Goal: Task Accomplishment & Management: Complete application form

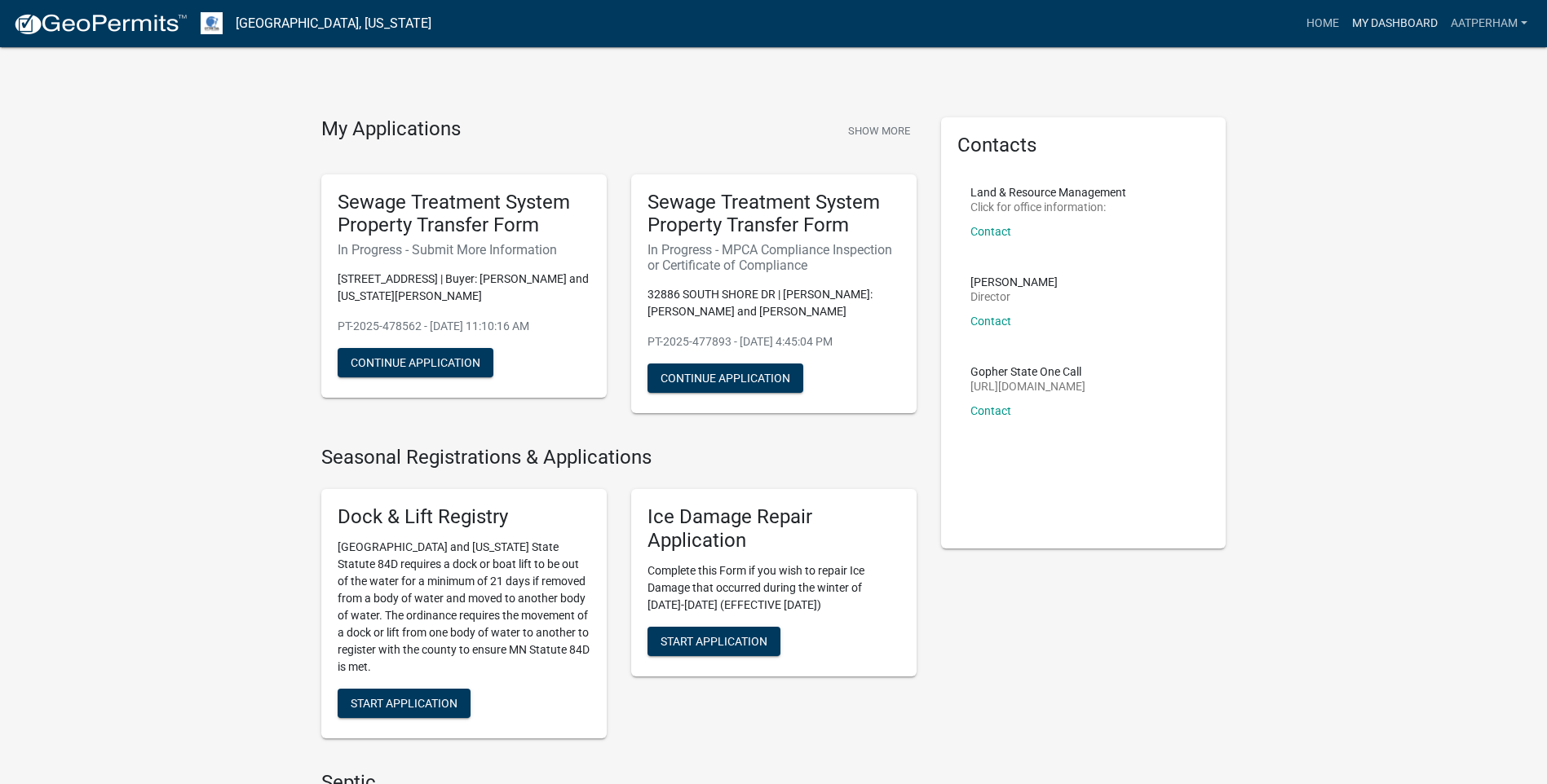
click at [1399, 26] on link "My Dashboard" at bounding box center [1395, 23] width 99 height 31
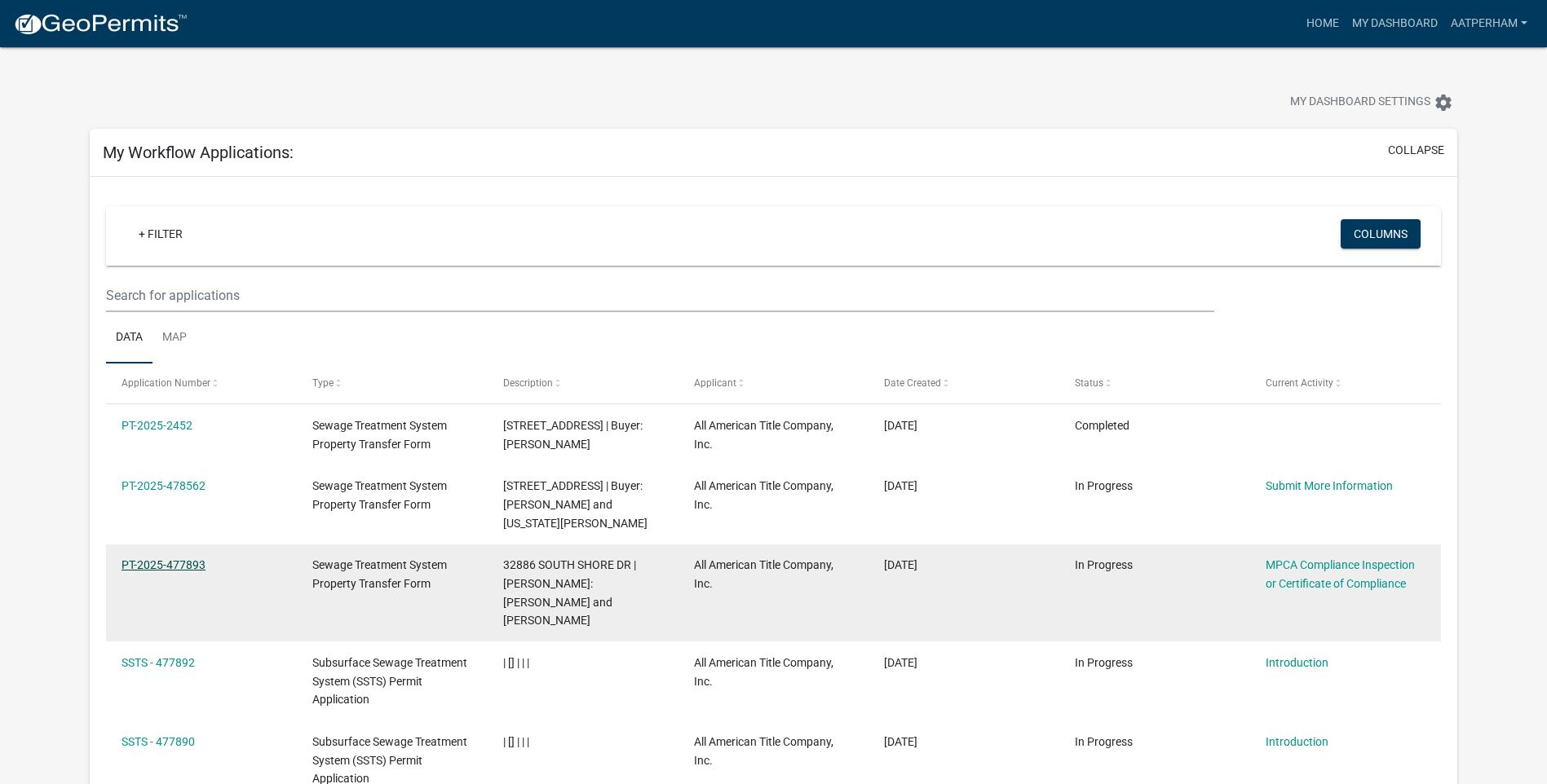
click at [165, 564] on link "PT-2025-477893" at bounding box center [164, 565] width 84 height 13
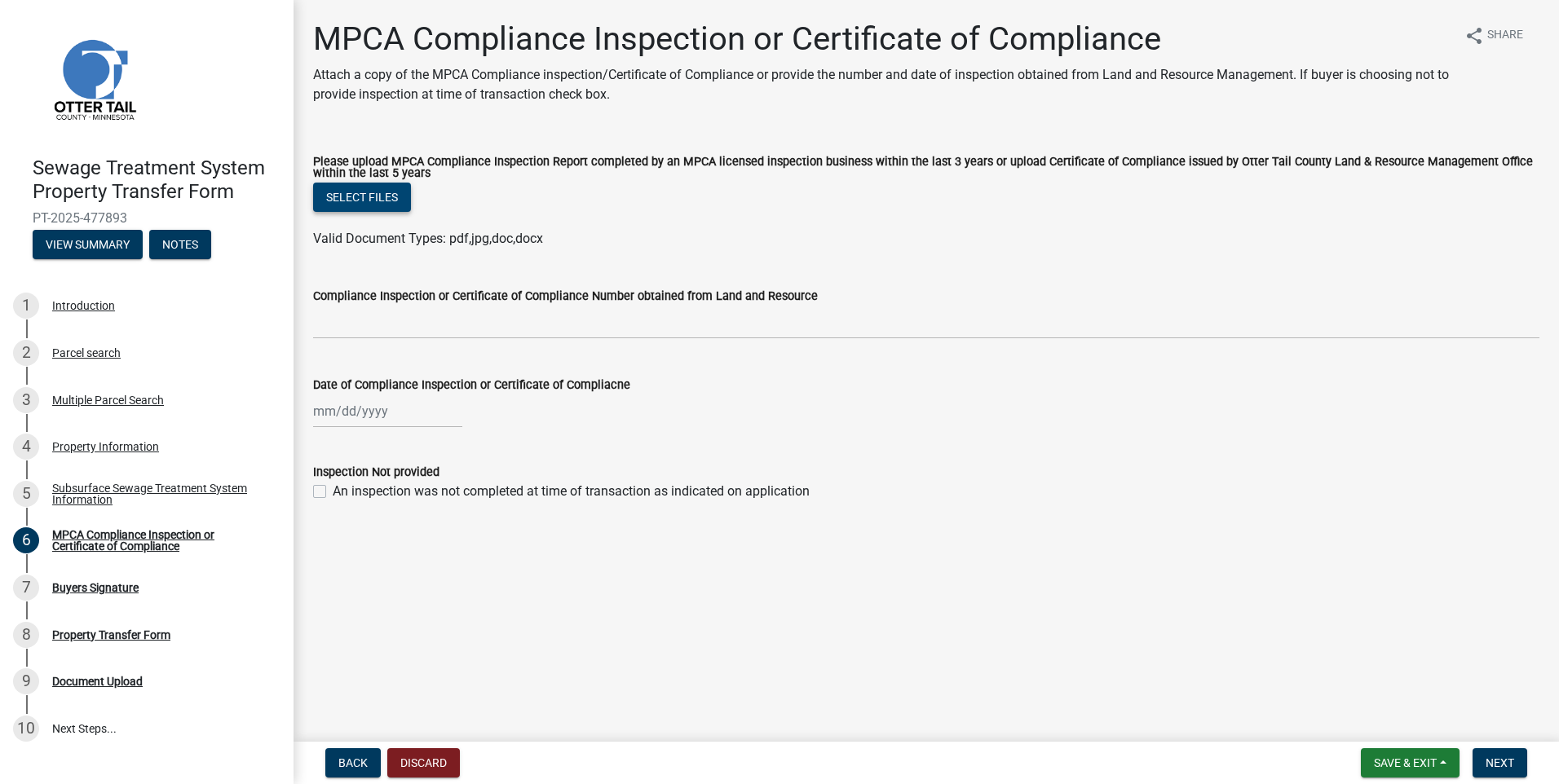
click at [366, 190] on button "Select files" at bounding box center [362, 197] width 98 height 29
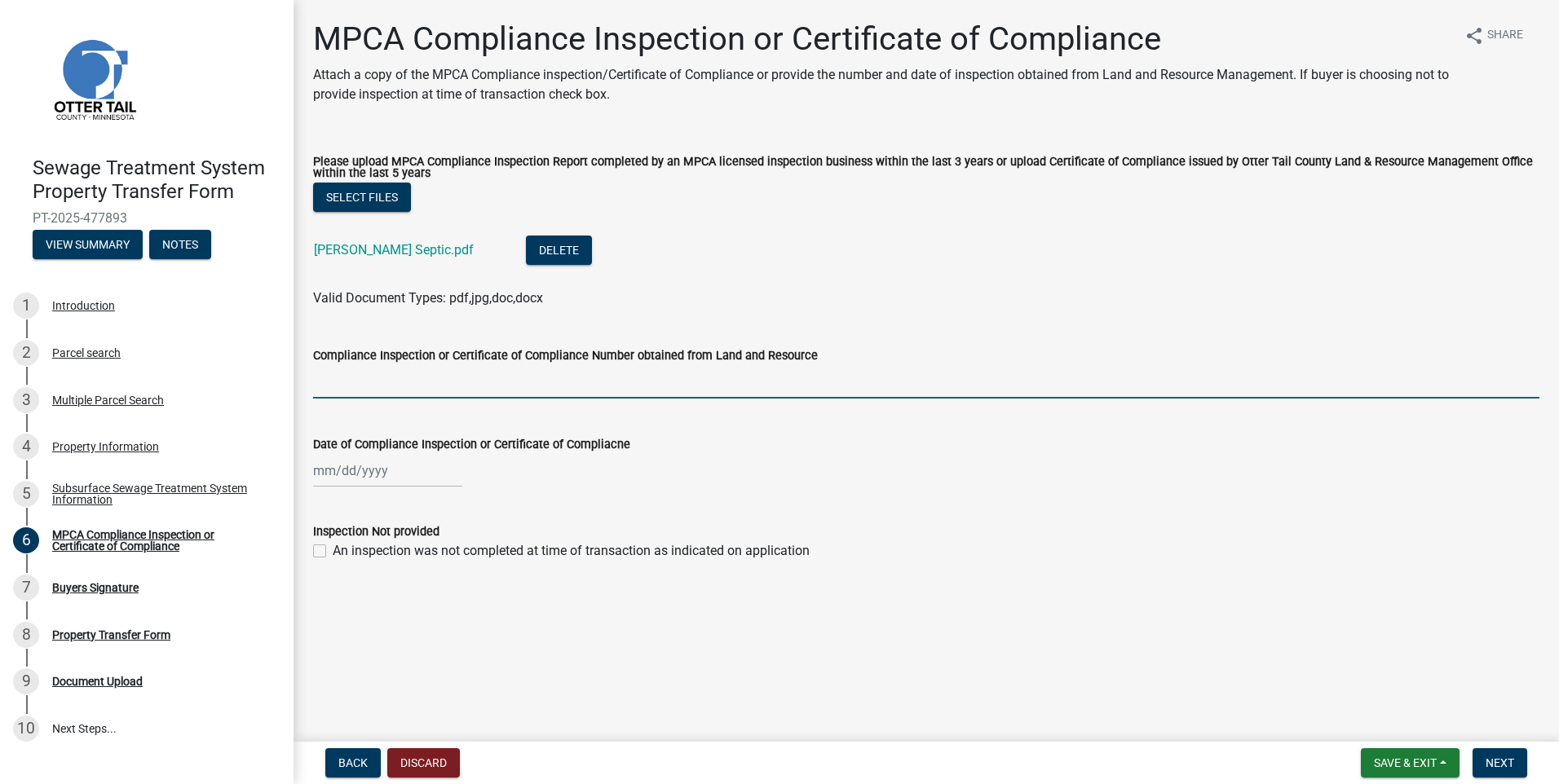
click at [339, 381] on input "Compliance Inspection or Certificate of Compliance Number obtained from Land an…" at bounding box center [926, 382] width 1227 height 33
type input "7526"
select select "9"
select select "2025"
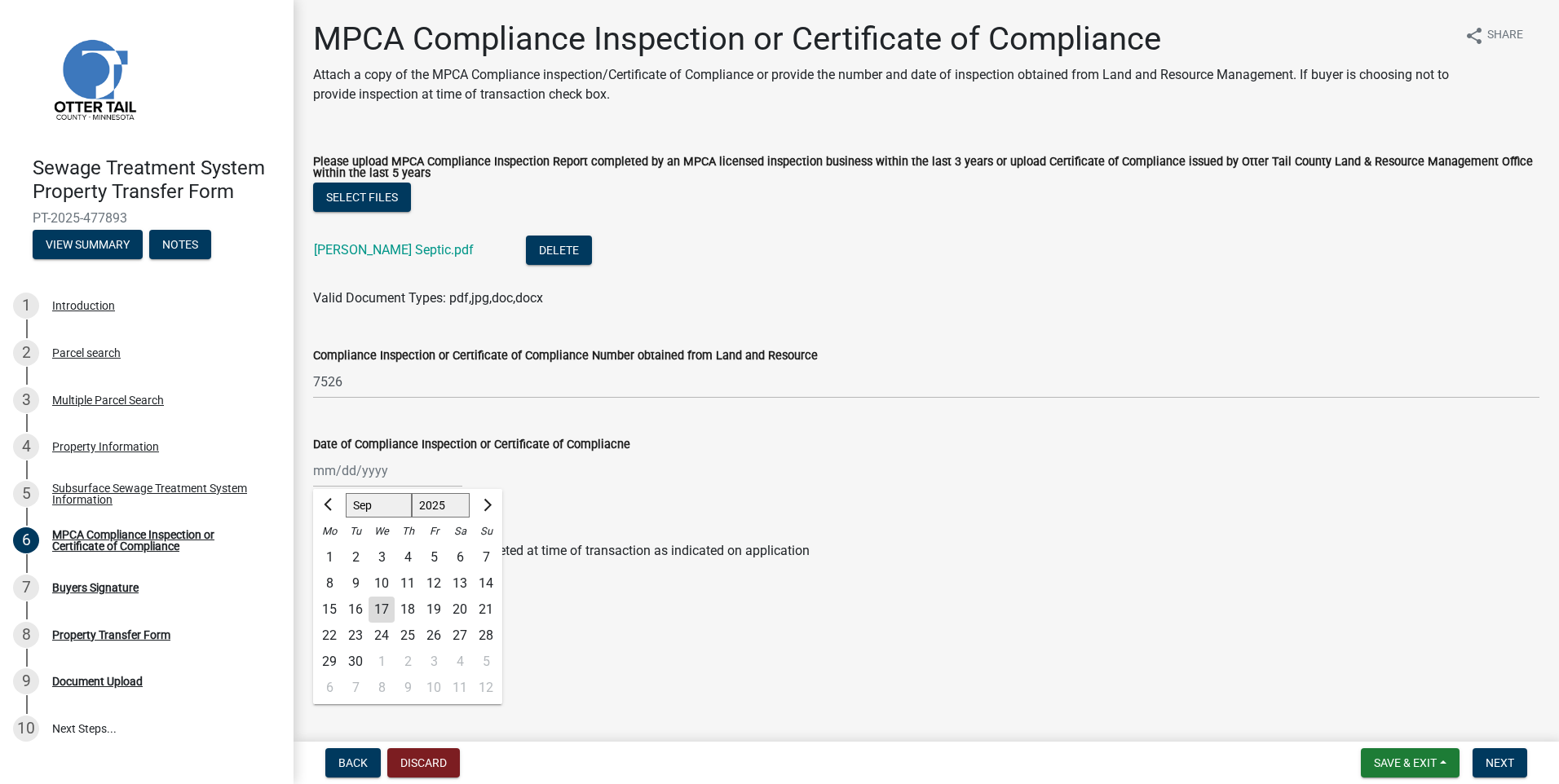
click at [321, 471] on div "[PERSON_NAME] Feb Mar Apr [PERSON_NAME][DATE] Oct Nov [DATE] 1526 1527 1528 152…" at bounding box center [387, 471] width 149 height 33
click at [327, 609] on div "15" at bounding box center [329, 609] width 26 height 26
type input "[DATE]"
click at [1503, 768] on span "Next" at bounding box center [1500, 763] width 28 height 13
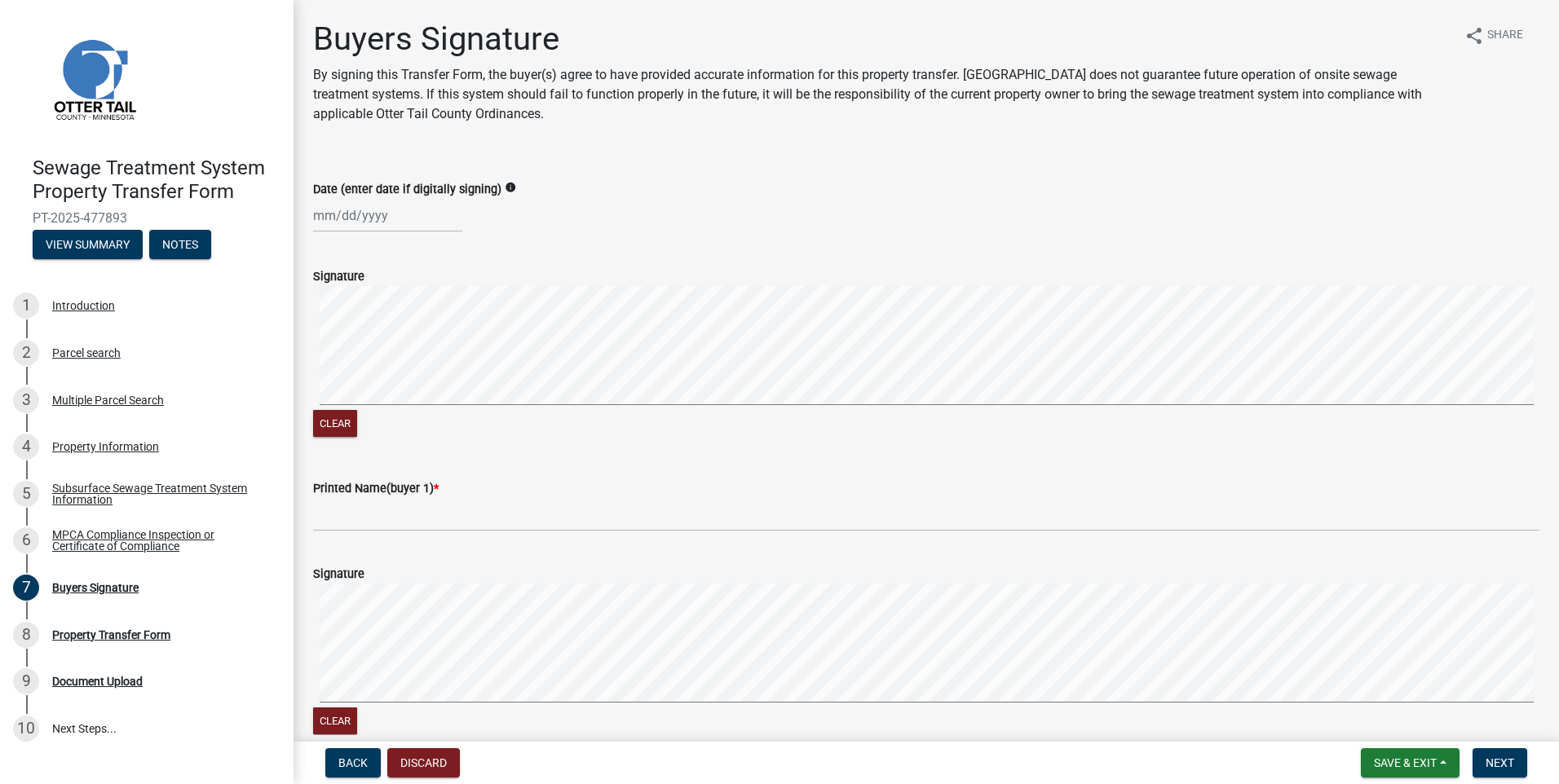
click at [321, 212] on div at bounding box center [387, 215] width 149 height 33
select select "9"
select select "2025"
click at [321, 213] on input "Date (enter date if digitally signing)" at bounding box center [387, 215] width 149 height 33
click at [795, 229] on div "[PERSON_NAME] Feb Mar Apr [PERSON_NAME][DATE] Oct Nov [DATE] 1526 1527 1528 152…" at bounding box center [926, 215] width 1227 height 33
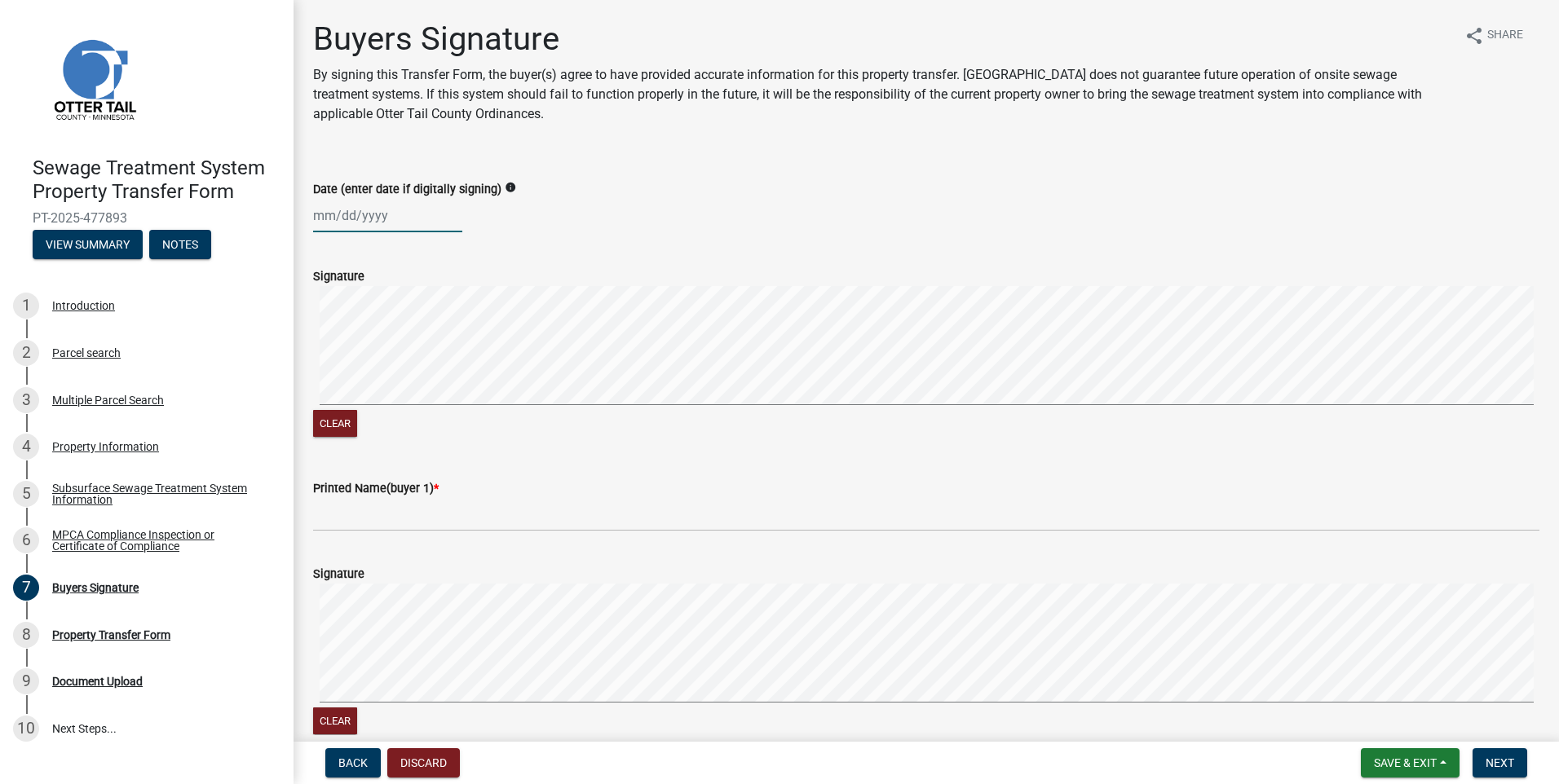
click at [327, 210] on div at bounding box center [387, 215] width 149 height 33
select select "9"
select select "2025"
click at [373, 353] on div "17" at bounding box center [381, 354] width 26 height 26
type input "[DATE]"
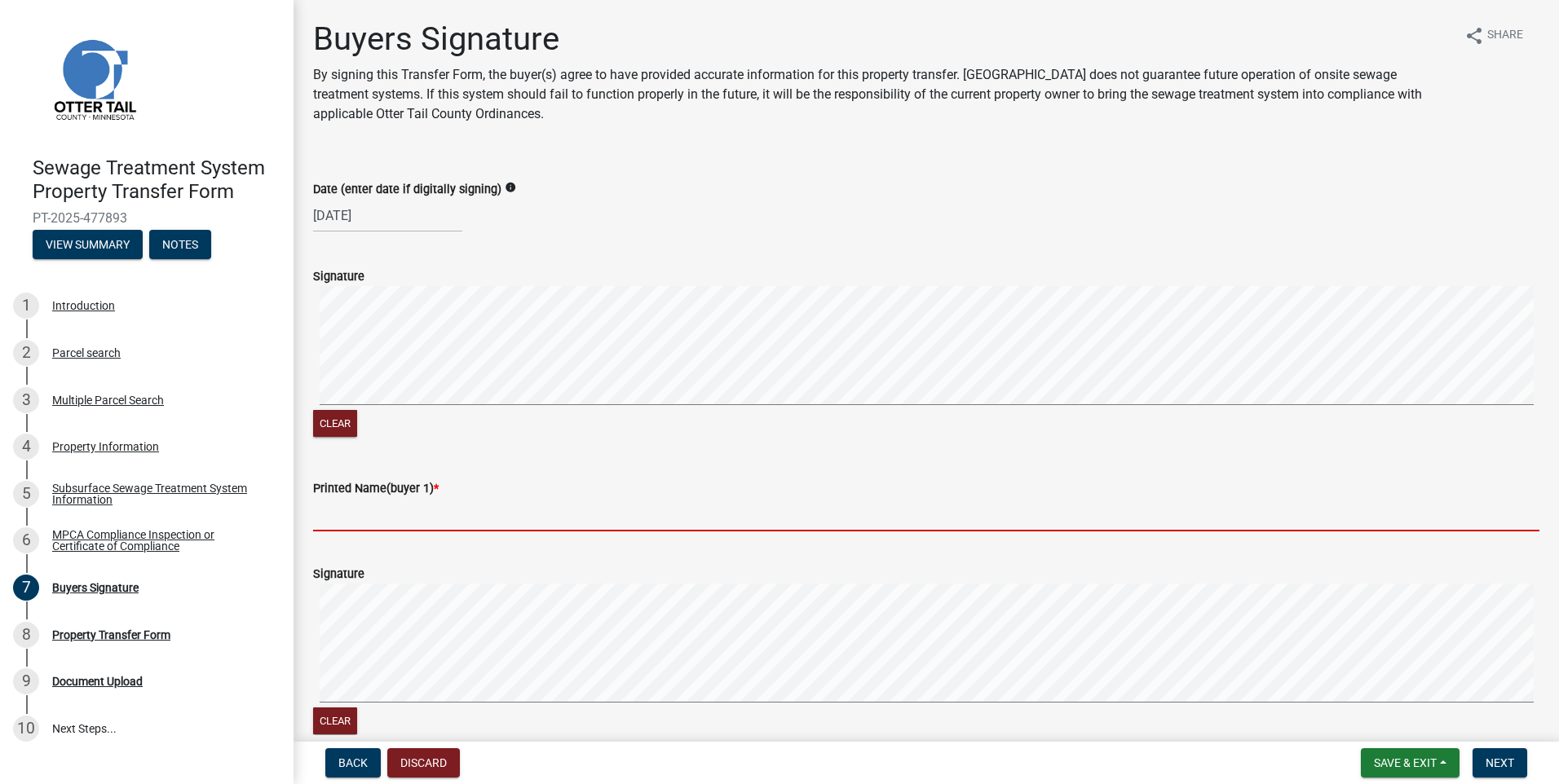
click at [359, 524] on input "Printed Name(buyer 1) *" at bounding box center [926, 515] width 1227 height 33
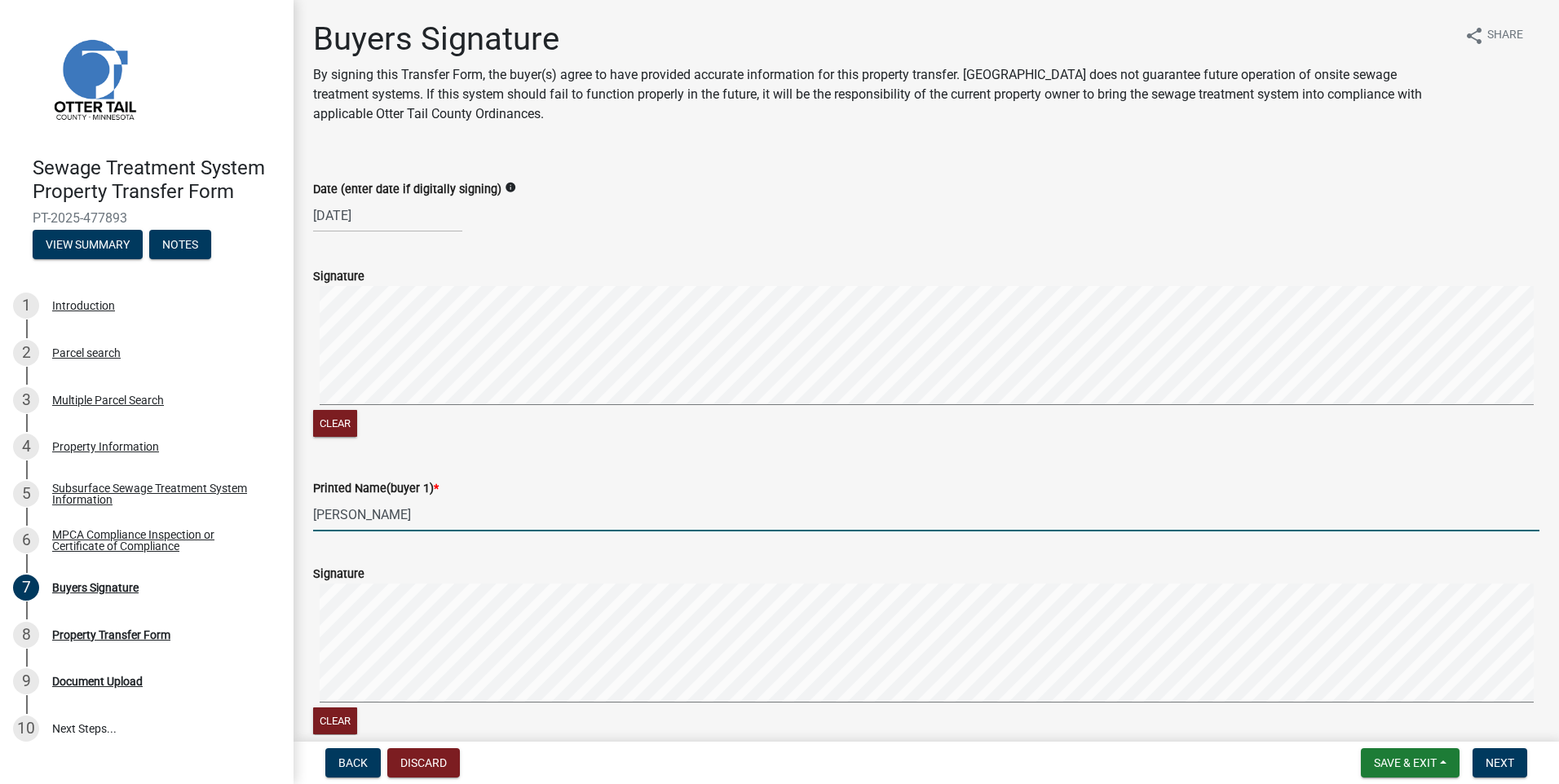
scroll to position [326, 0]
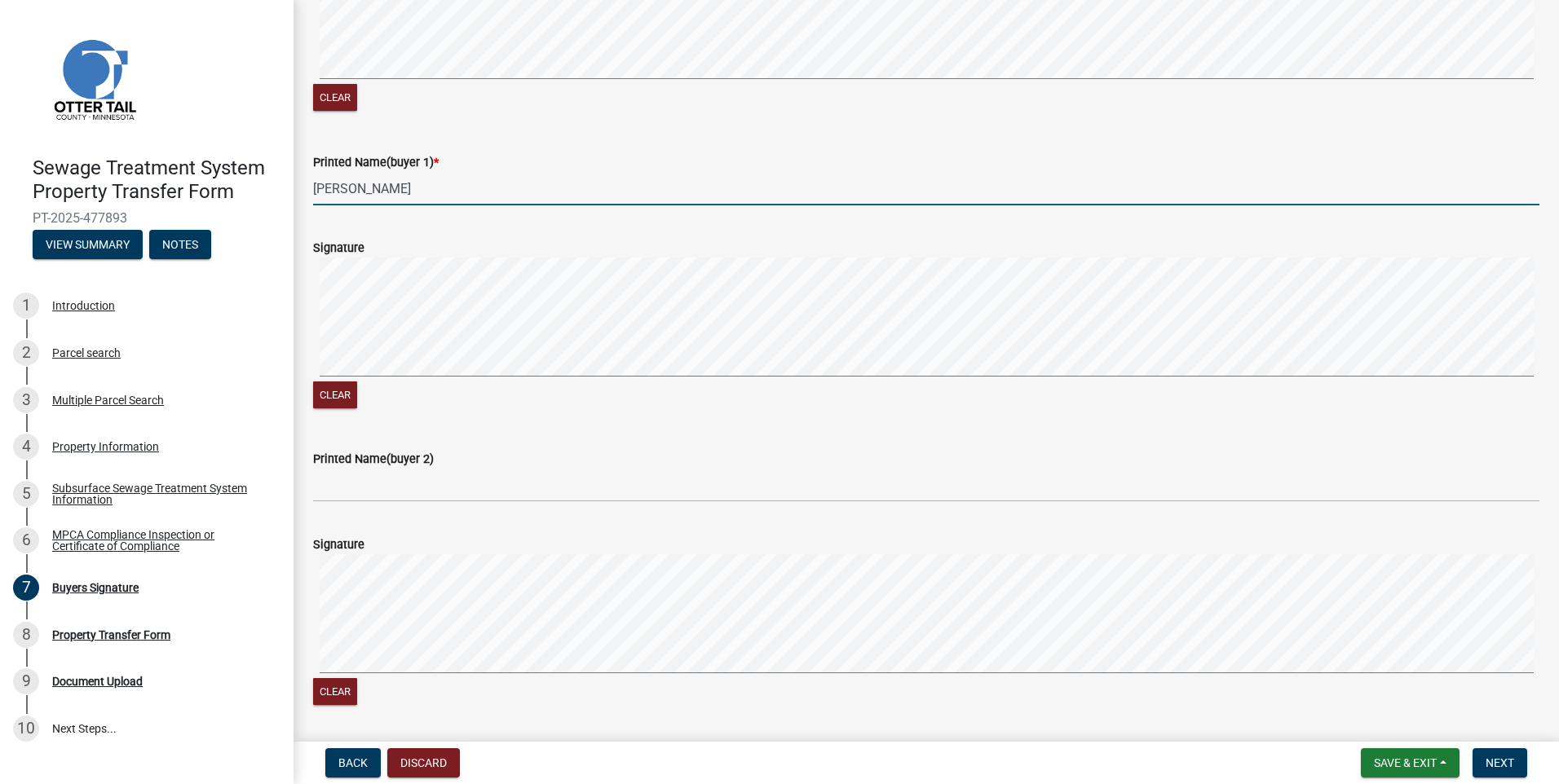
type input "[PERSON_NAME]"
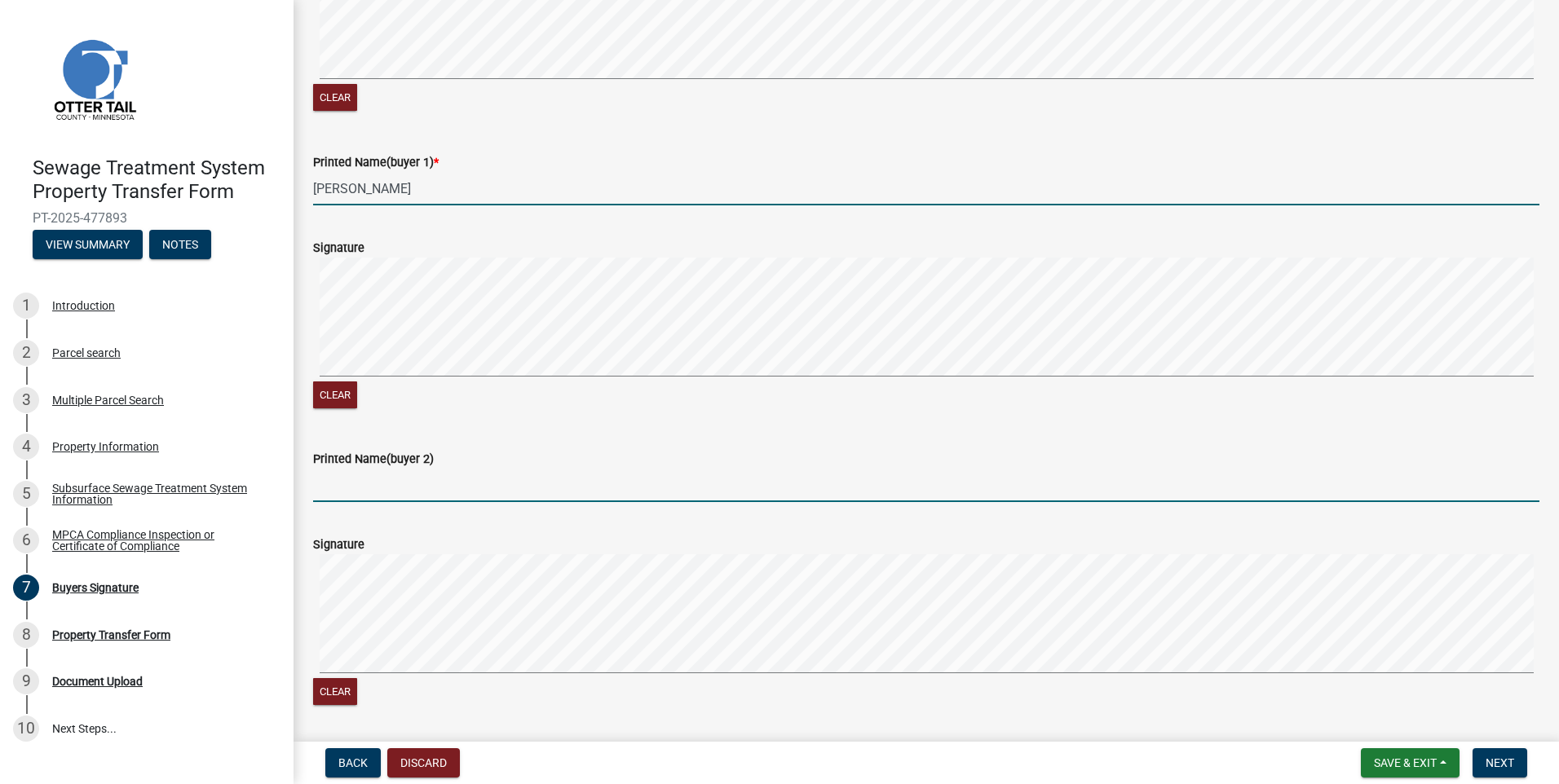
click at [362, 496] on input "Printed Name(buyer 2)" at bounding box center [926, 486] width 1227 height 33
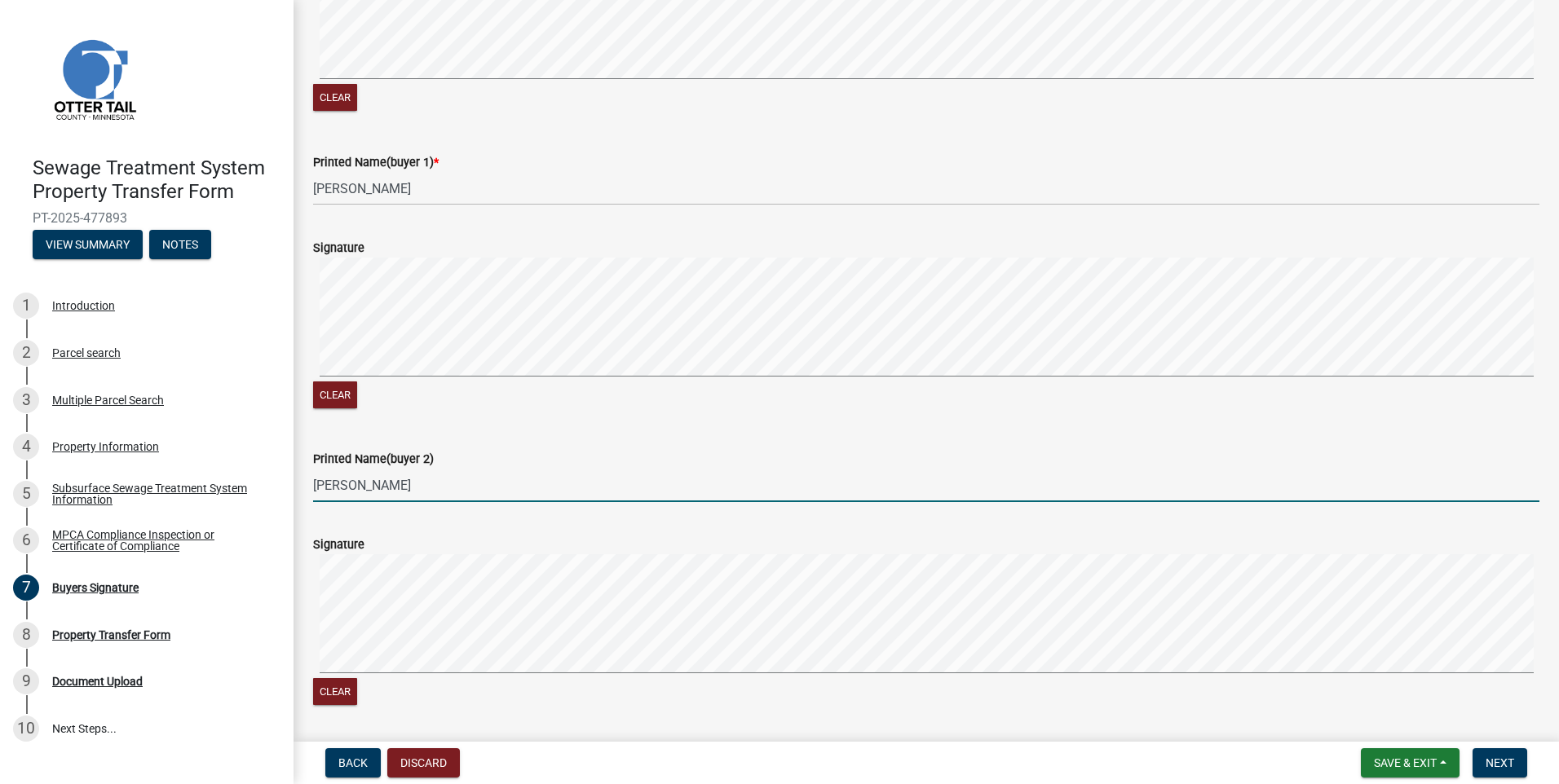
scroll to position [489, 0]
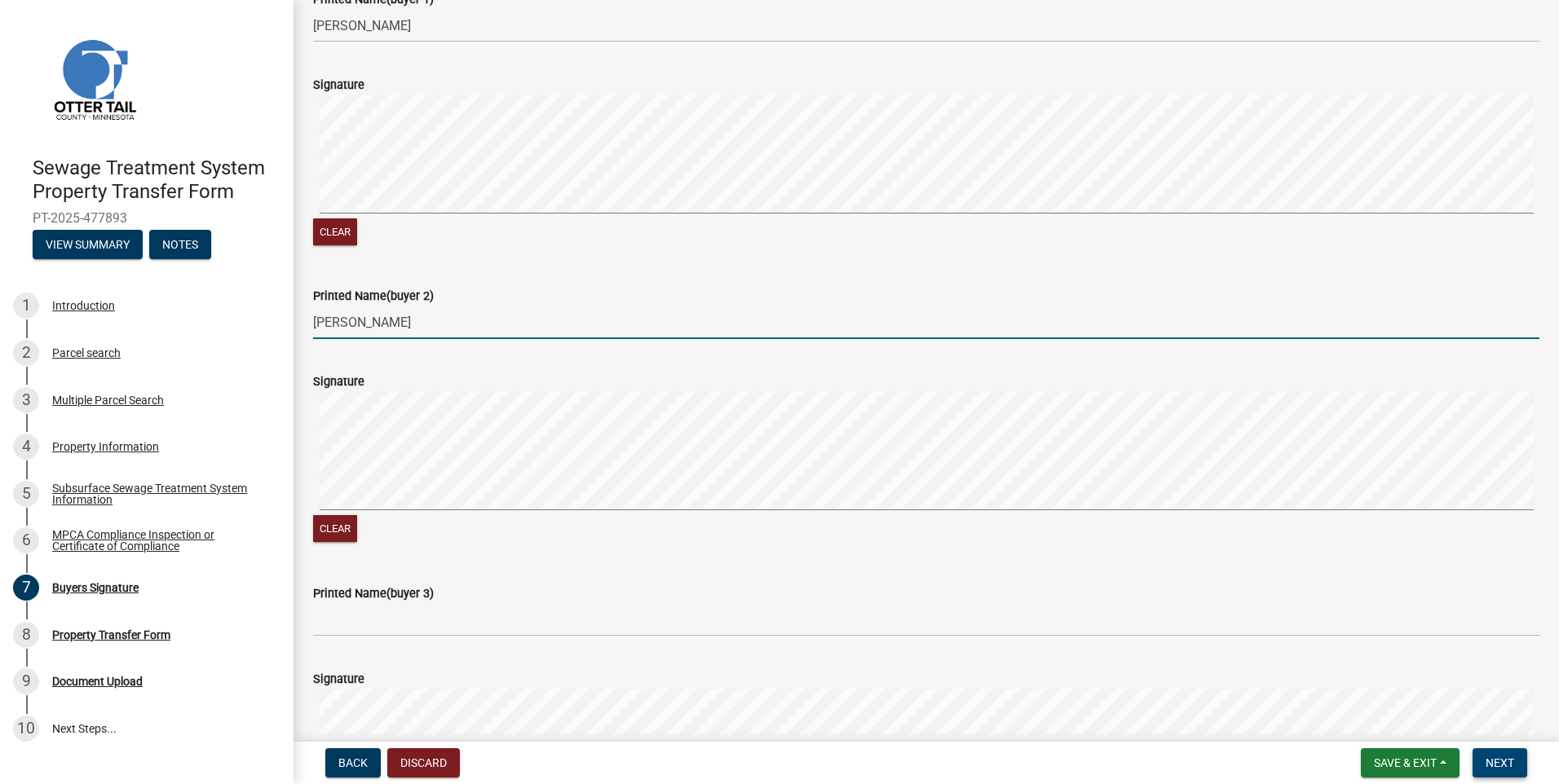
type input "[PERSON_NAME]"
click at [1515, 767] on button "Next" at bounding box center [1500, 762] width 54 height 29
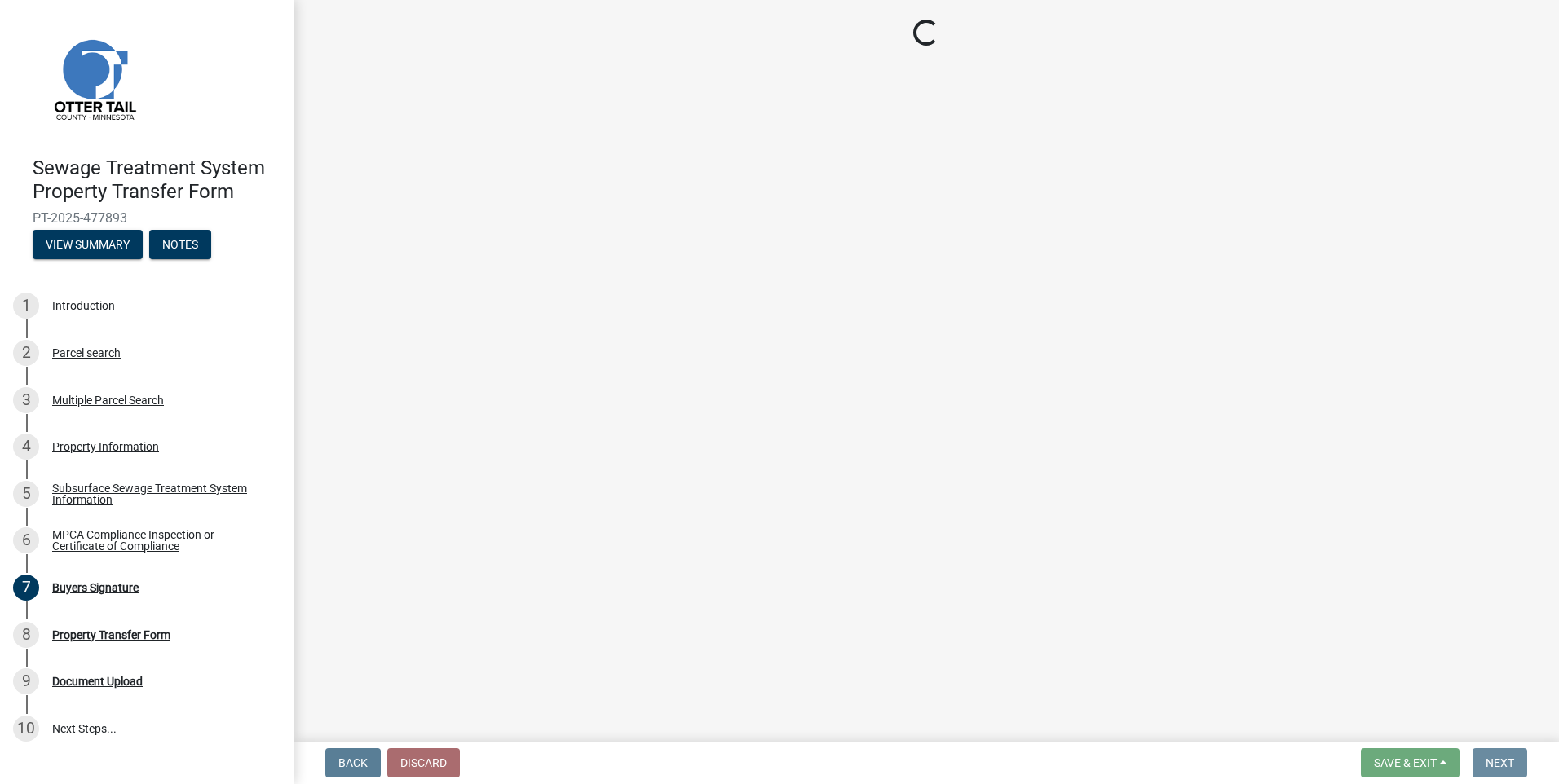
scroll to position [0, 0]
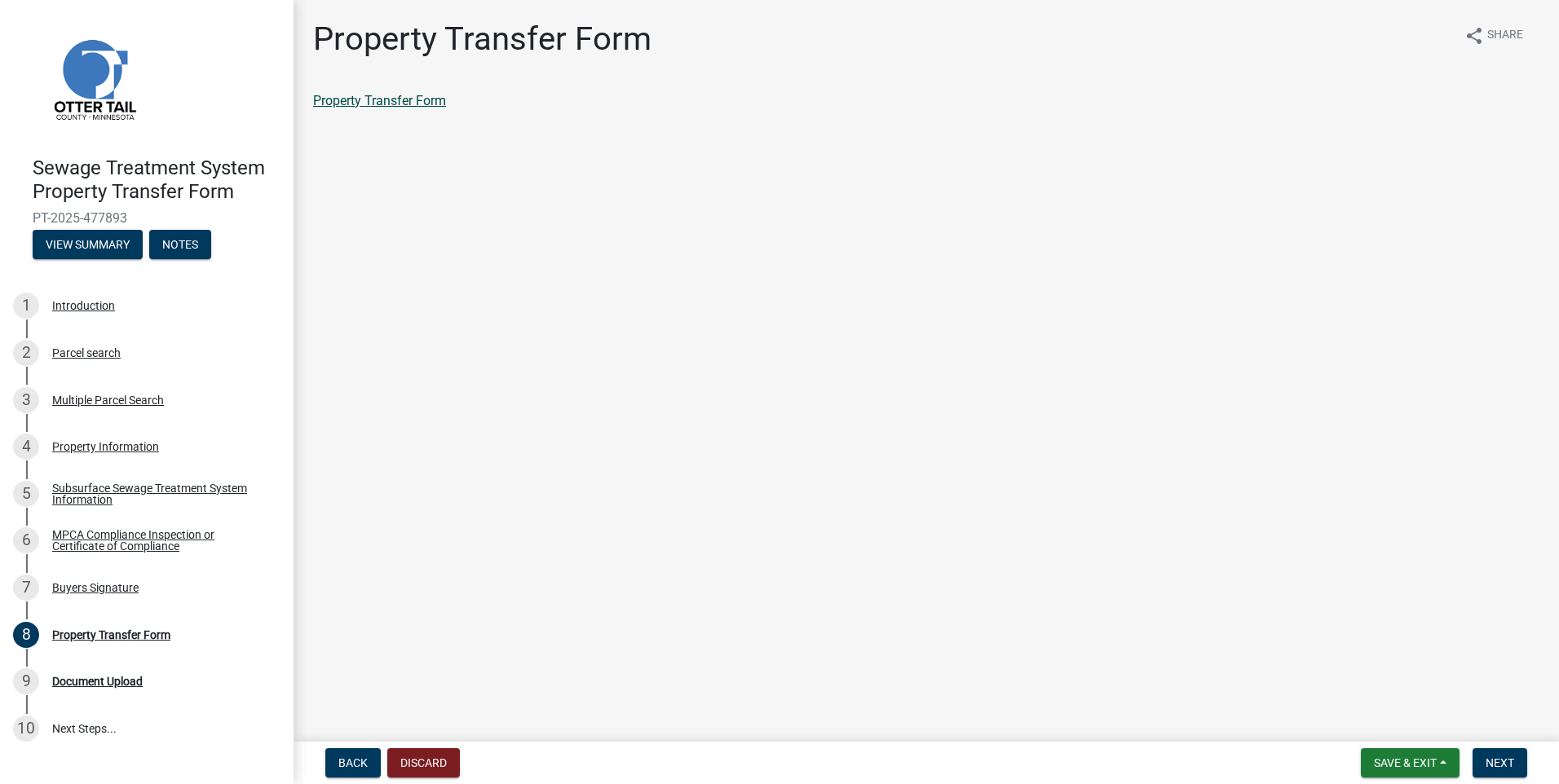
click at [409, 102] on link "Property Transfer Form" at bounding box center [379, 100] width 133 height 16
